Goal: Transaction & Acquisition: Obtain resource

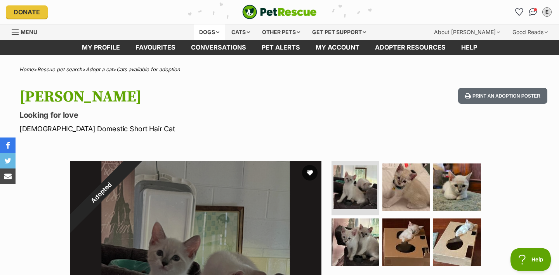
click at [209, 34] on div "Dogs" at bounding box center [209, 32] width 31 height 16
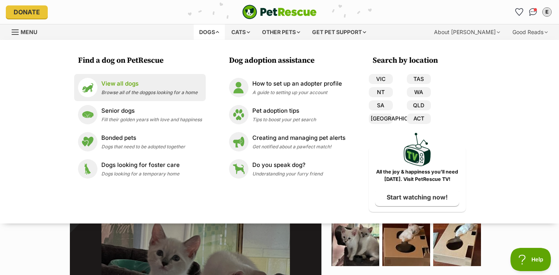
click at [149, 80] on p "View all dogs" at bounding box center [149, 84] width 96 height 9
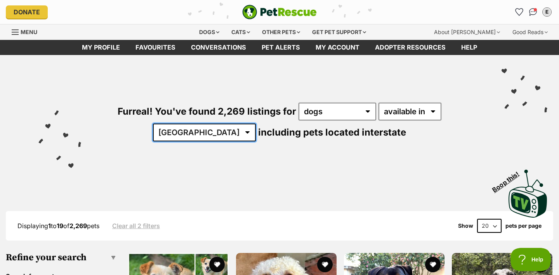
click at [256, 124] on select "Australia ACT NSW NT QLD SA TAS VIC WA" at bounding box center [204, 133] width 103 height 18
select select "QLD"
click at [256, 124] on select "Australia ACT NSW NT QLD SA TAS VIC WA" at bounding box center [204, 133] width 103 height 18
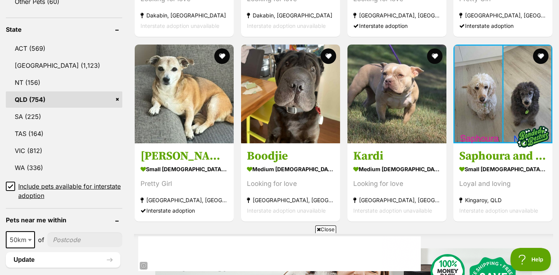
click at [11, 185] on icon at bounding box center [10, 186] width 5 height 3
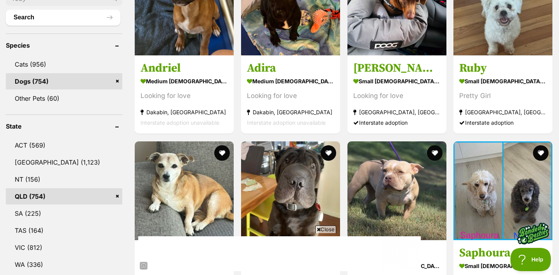
scroll to position [491, 0]
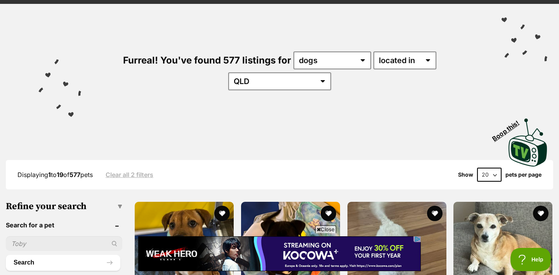
scroll to position [69, 0]
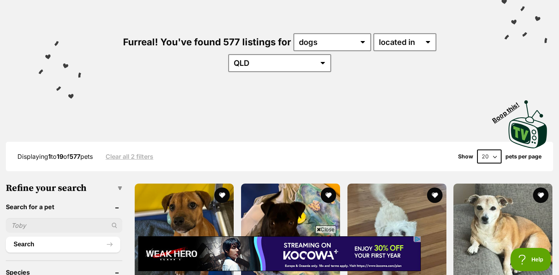
click at [486, 150] on select "20 40 60" at bounding box center [489, 157] width 24 height 14
select select "60"
click at [477, 150] on select "20 40 60" at bounding box center [489, 157] width 24 height 14
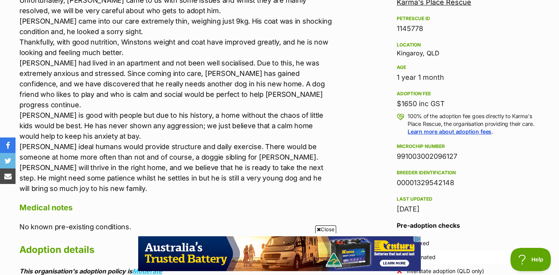
scroll to position [480, 0]
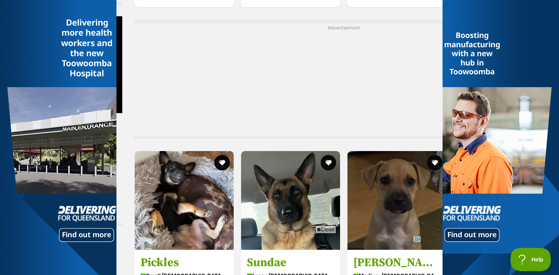
scroll to position [1949, 0]
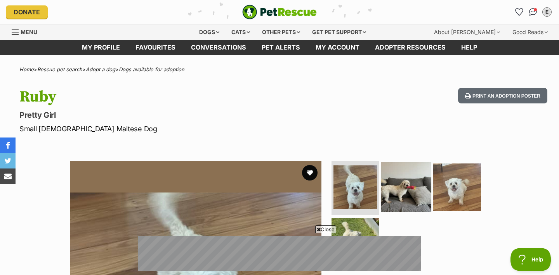
scroll to position [119, 0]
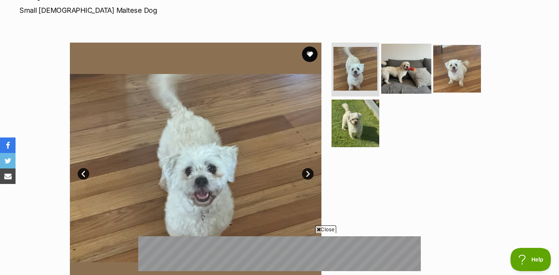
click at [412, 85] on img at bounding box center [406, 68] width 50 height 50
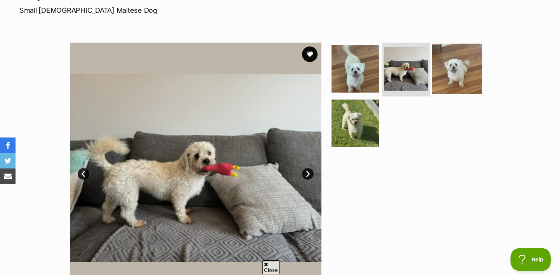
click at [455, 72] on img at bounding box center [457, 68] width 50 height 50
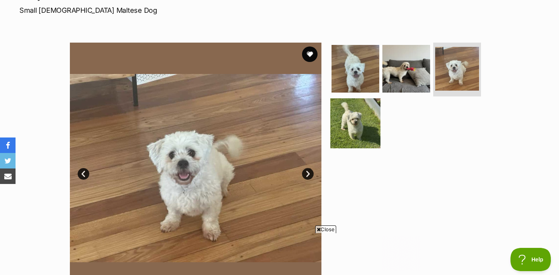
scroll to position [0, 0]
click at [366, 122] on img at bounding box center [355, 124] width 50 height 50
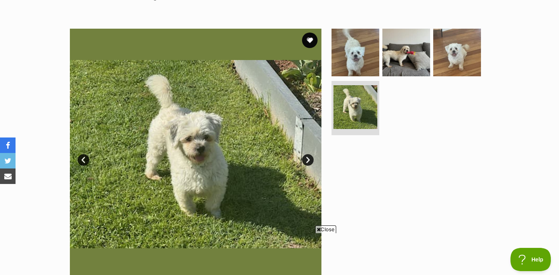
scroll to position [133, 0]
click at [403, 56] on img at bounding box center [406, 52] width 50 height 50
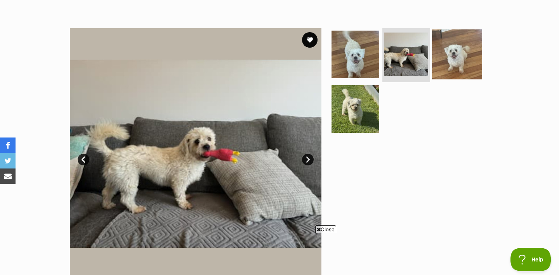
click at [457, 55] on img at bounding box center [457, 54] width 50 height 50
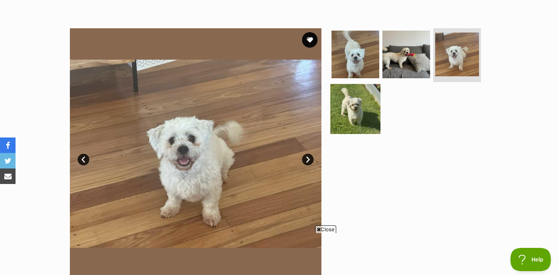
click at [358, 98] on img at bounding box center [355, 109] width 50 height 50
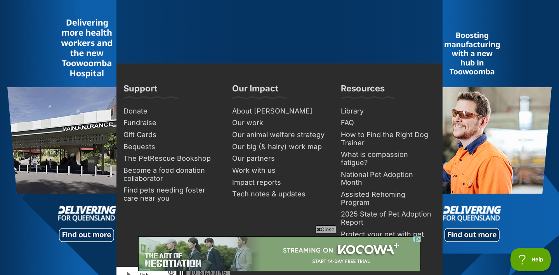
scroll to position [4712, 0]
